Goal: Check status: Check status

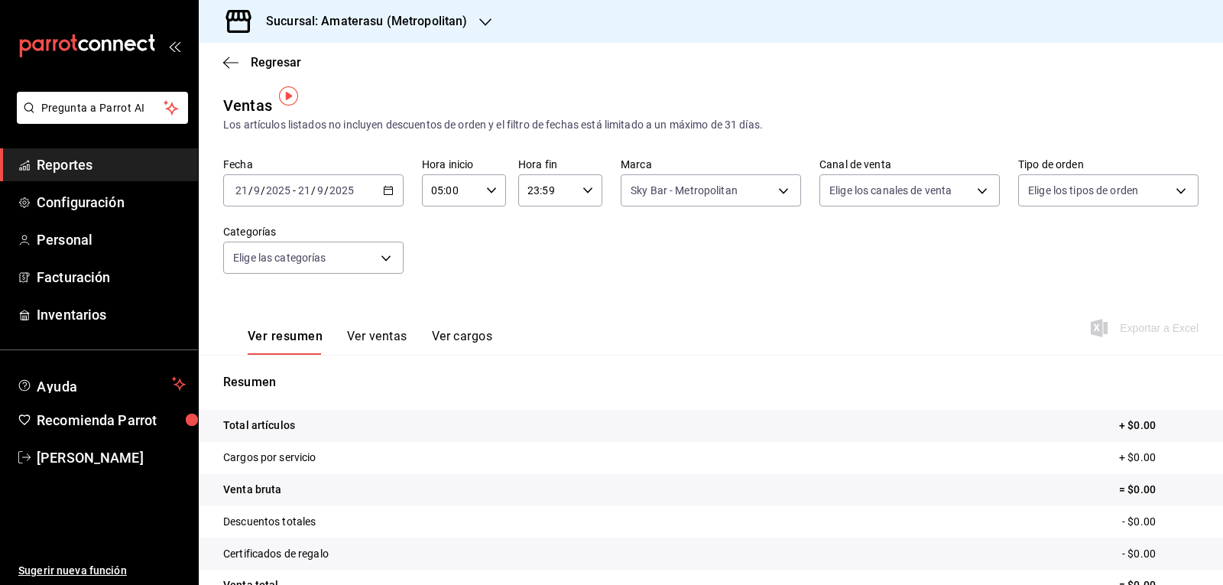
scroll to position [10, 0]
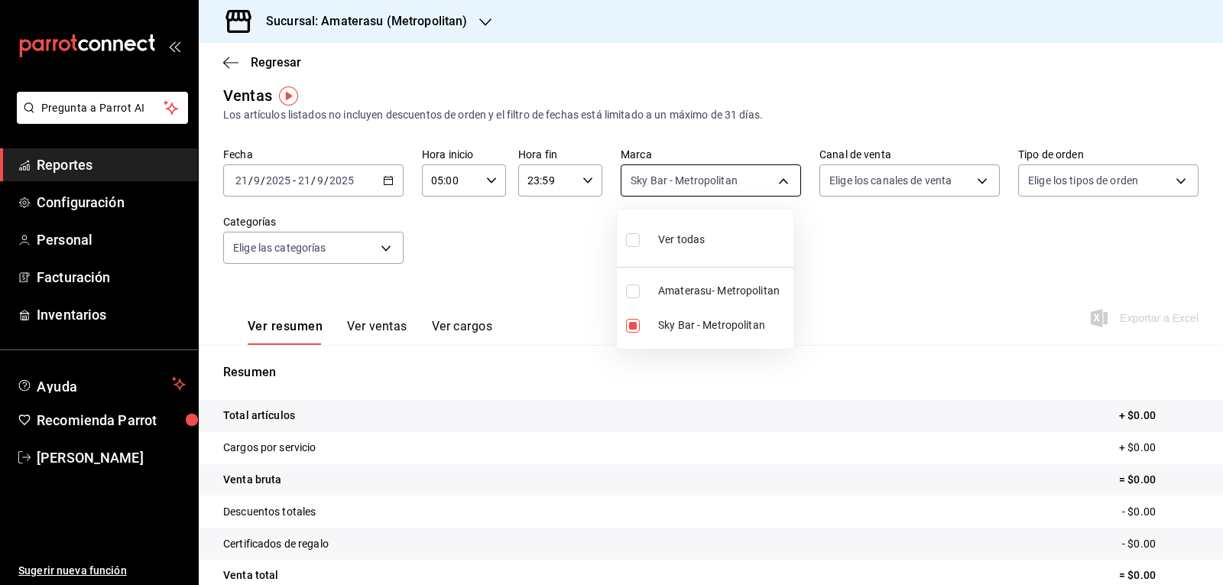
click at [656, 194] on body "Pregunta a Parrot AI Reportes Configuración Personal Facturación Inventarios Ay…" at bounding box center [611, 292] width 1223 height 585
click at [632, 327] on input "checkbox" at bounding box center [633, 326] width 14 height 14
checkbox input "false"
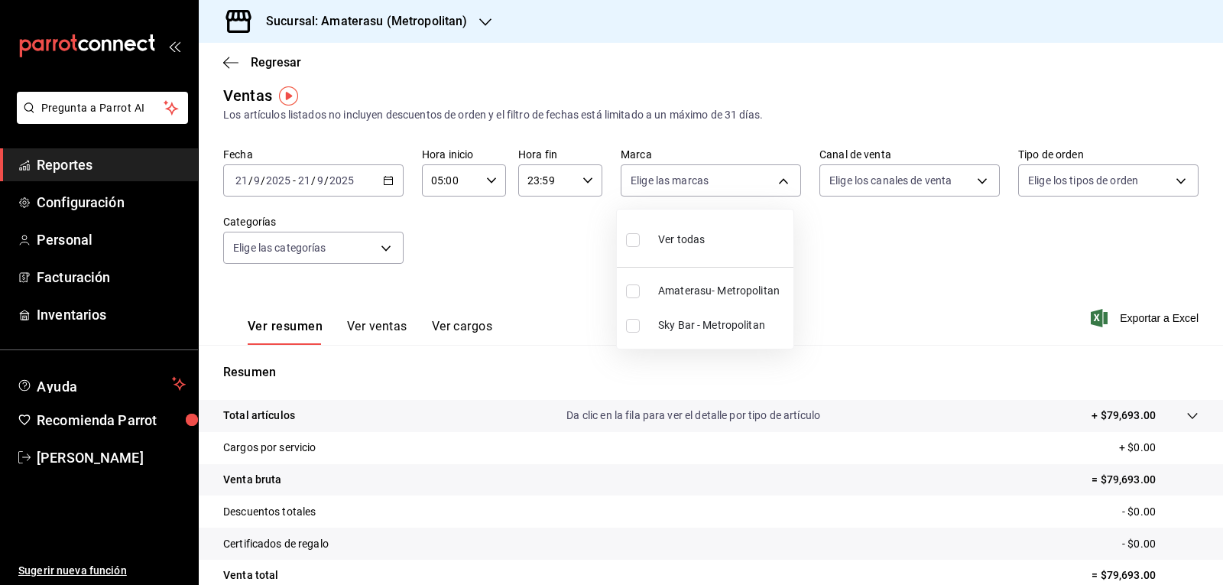
click at [635, 293] on input "checkbox" at bounding box center [633, 291] width 14 height 14
checkbox input "true"
type input "e4cd7fcb-d45b-43ae-a99f-ad4ccfcd9032"
click at [857, 279] on div at bounding box center [611, 292] width 1223 height 585
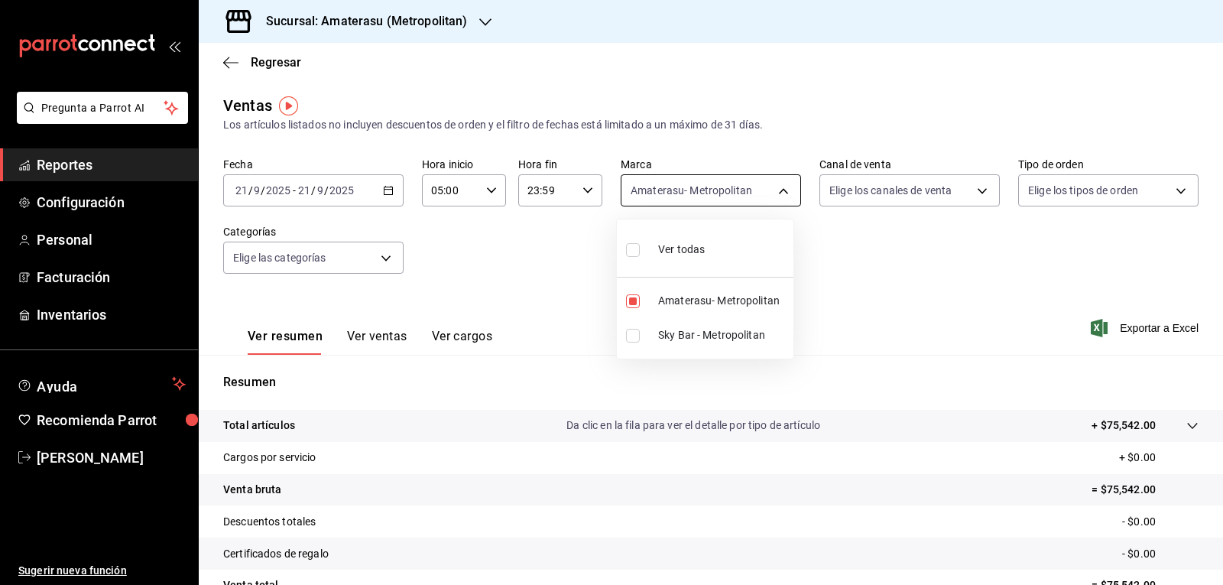
click at [661, 195] on body "Pregunta a Parrot AI Reportes Configuración Personal Facturación Inventarios Ay…" at bounding box center [611, 292] width 1223 height 585
click at [636, 310] on li "Amaterasu- Metropolitan" at bounding box center [705, 300] width 177 height 34
checkbox input "false"
click at [636, 345] on li "Sky Bar - Metropolitan" at bounding box center [705, 335] width 177 height 34
type input "f3afaab8-8c3d-4e49-a299-af9bdf6027b2"
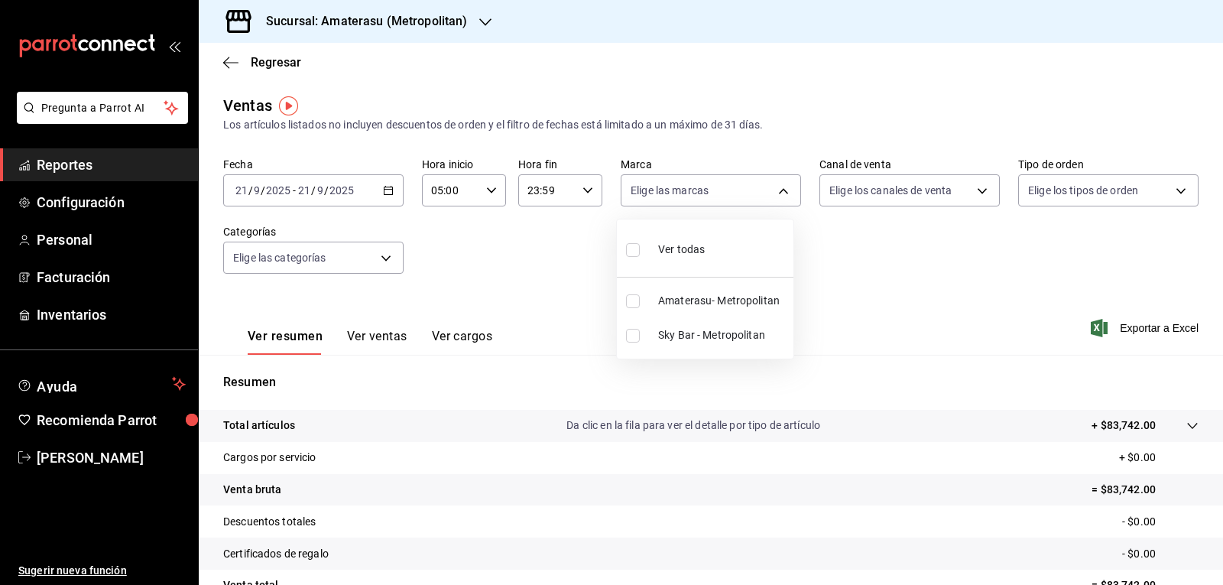
checkbox input "true"
click at [899, 287] on div at bounding box center [611, 292] width 1223 height 585
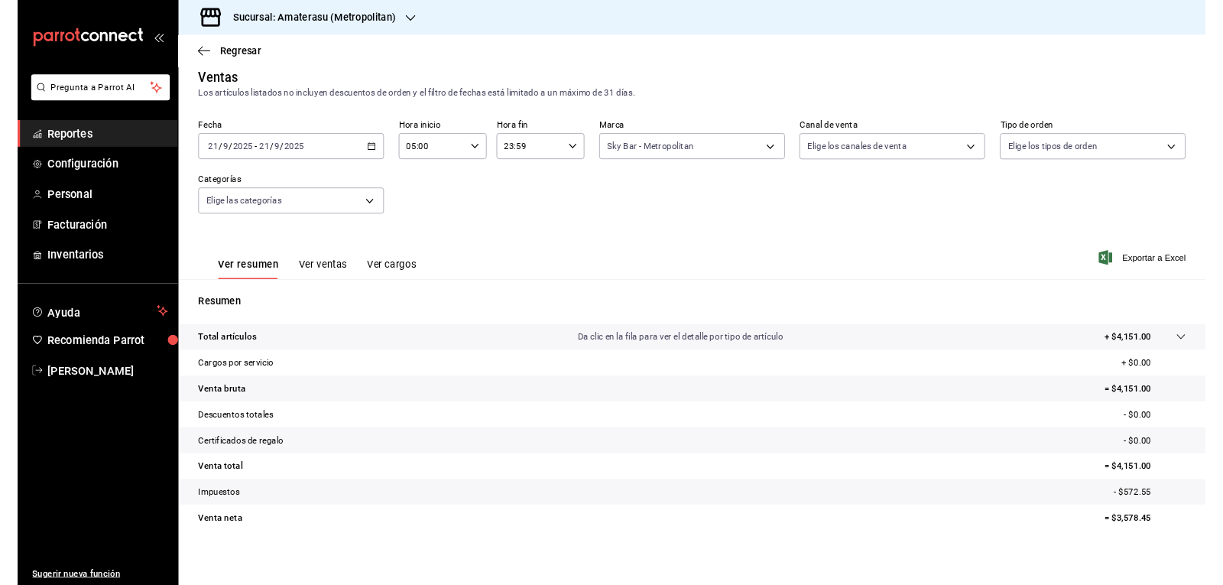
scroll to position [10, 0]
